Goal: Task Accomplishment & Management: Use online tool/utility

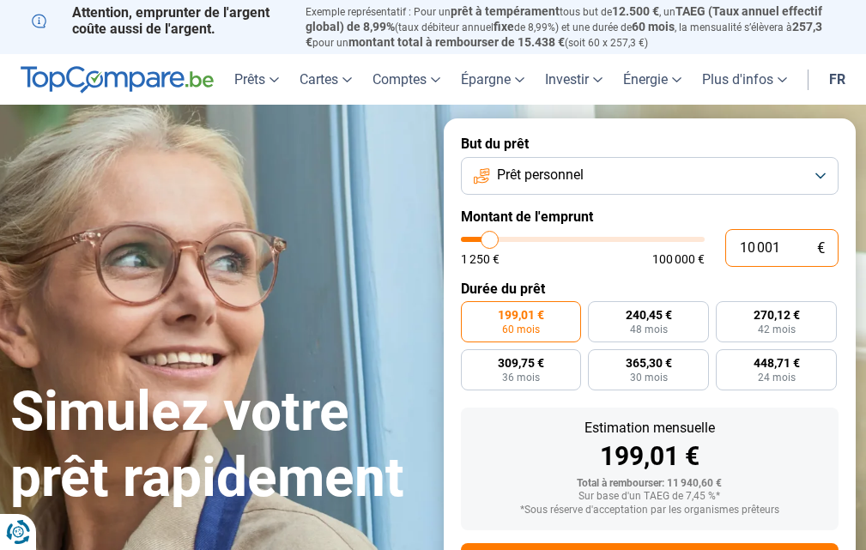
drag, startPoint x: 788, startPoint y: 248, endPoint x: 732, endPoint y: 266, distance: 58.6
click at [745, 259] on input "10 001" at bounding box center [781, 248] width 113 height 38
type input "1"
type input "1250"
type input "0"
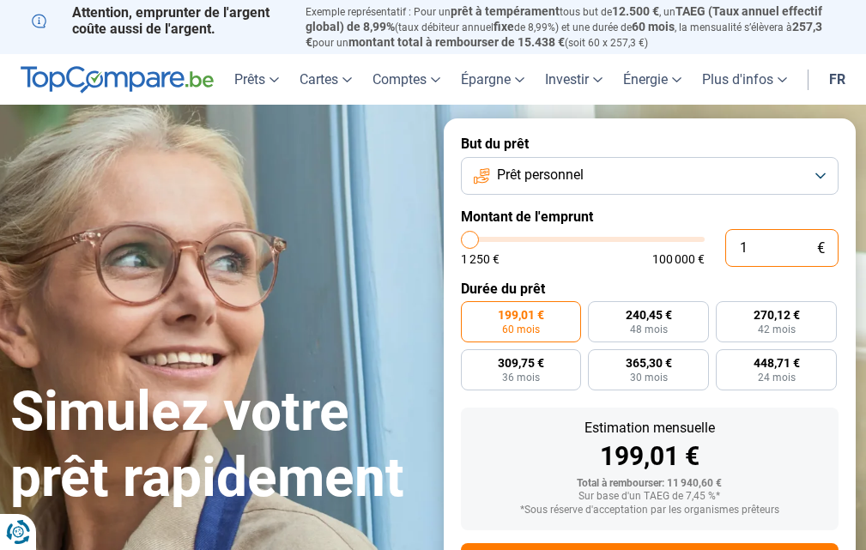
type input "1250"
type input "3"
type input "1250"
type input "35"
type input "1250"
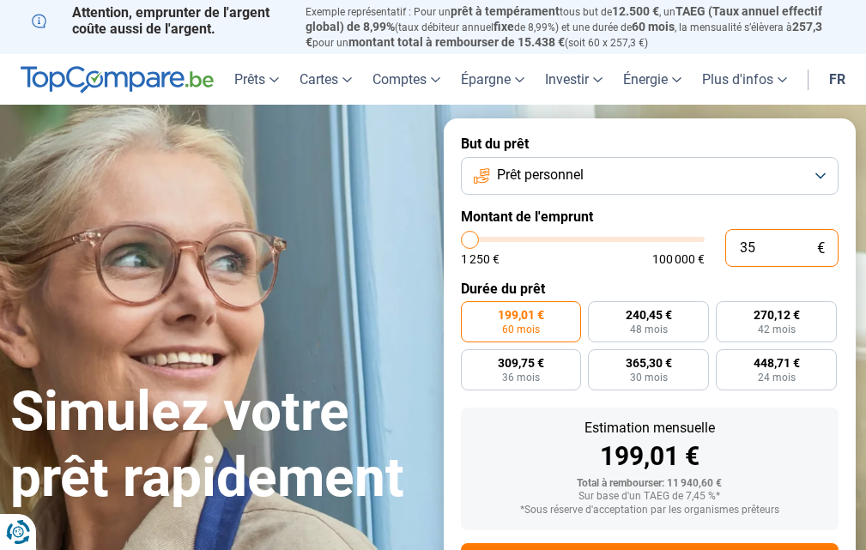
type input "350"
type input "1250"
type input "3 500"
type input "3500"
type input "35 000"
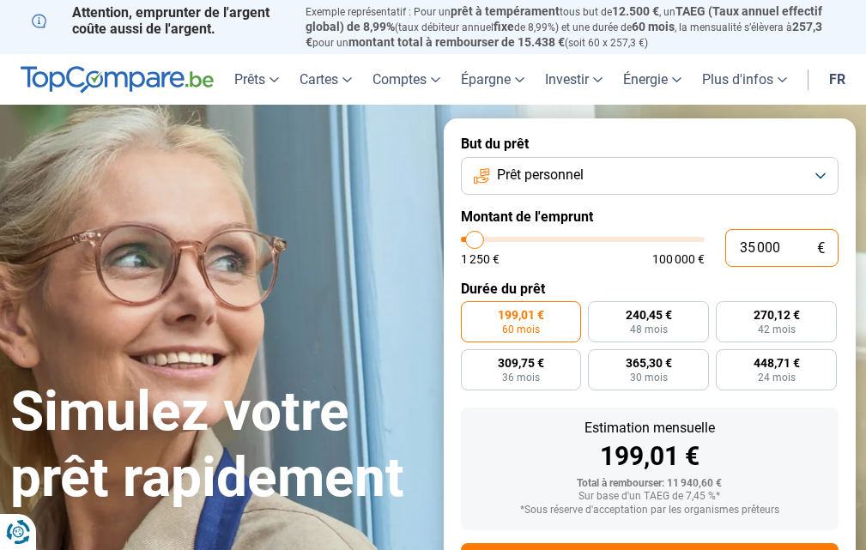
type input "35000"
radio input "false"
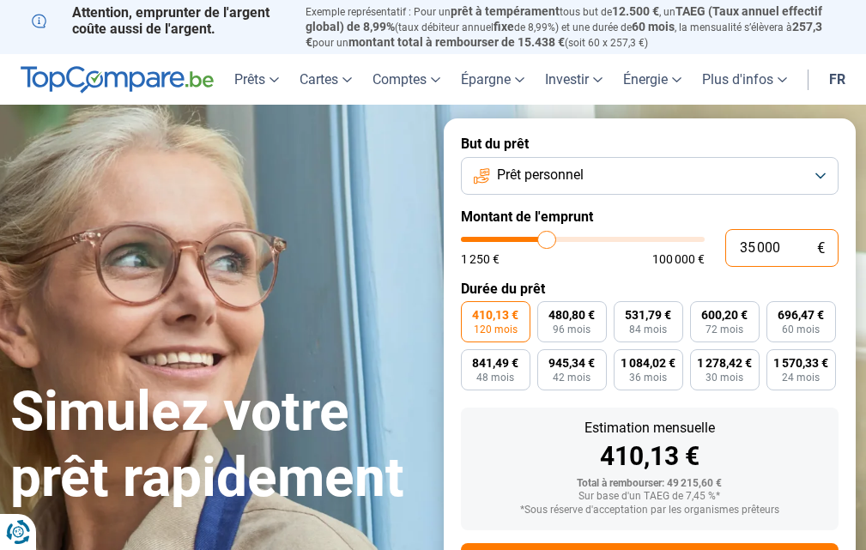
type input "35 000"
